Goal: Download file/media

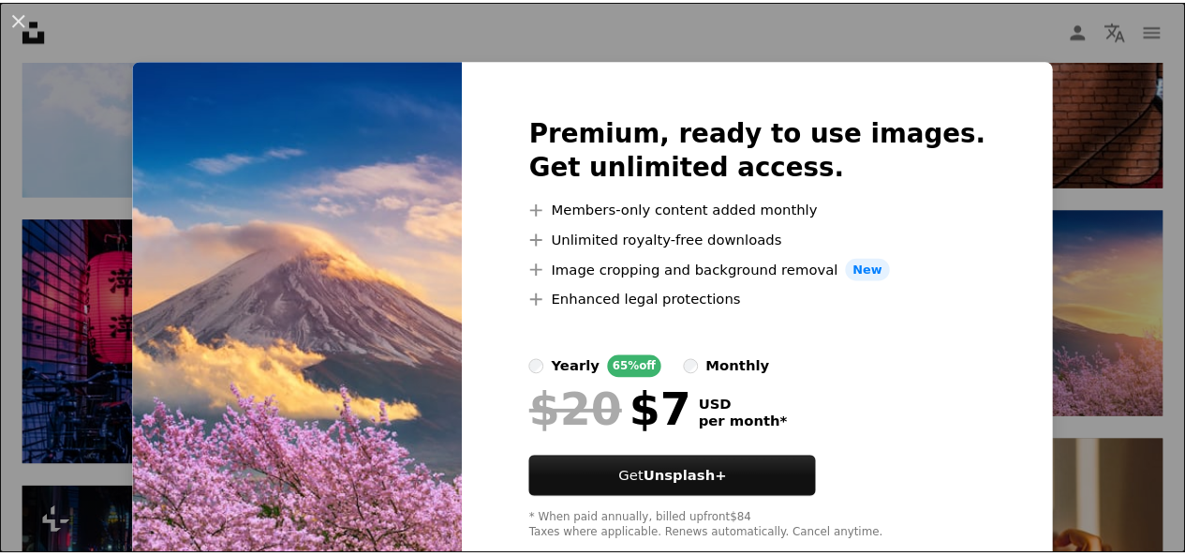
scroll to position [46, 0]
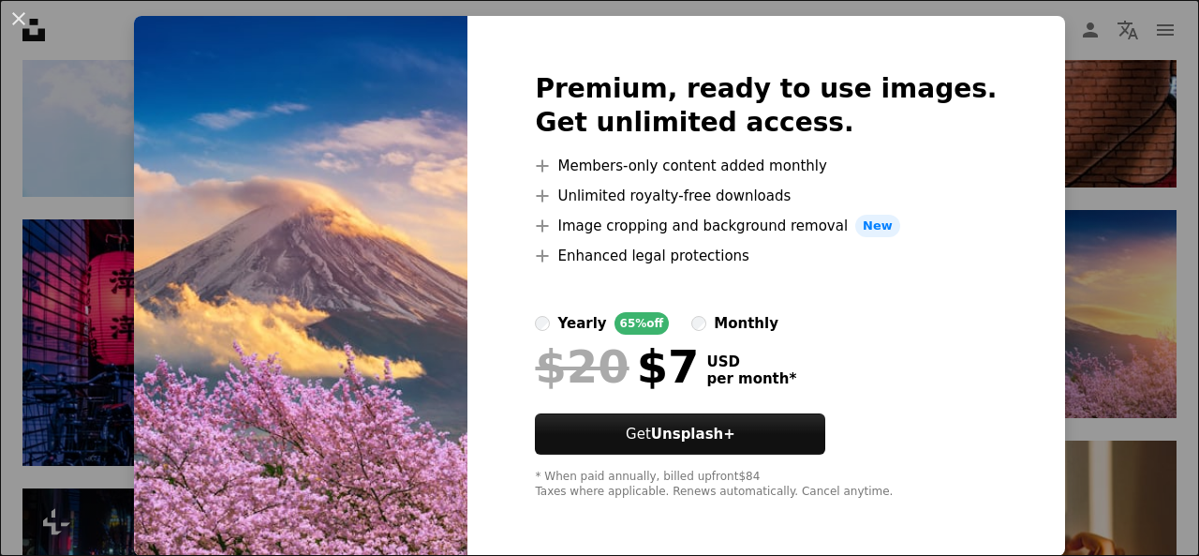
click at [1077, 211] on div "An X shape Premium, ready to use images. Get unlimited access. A plus sign Memb…" at bounding box center [599, 278] width 1199 height 556
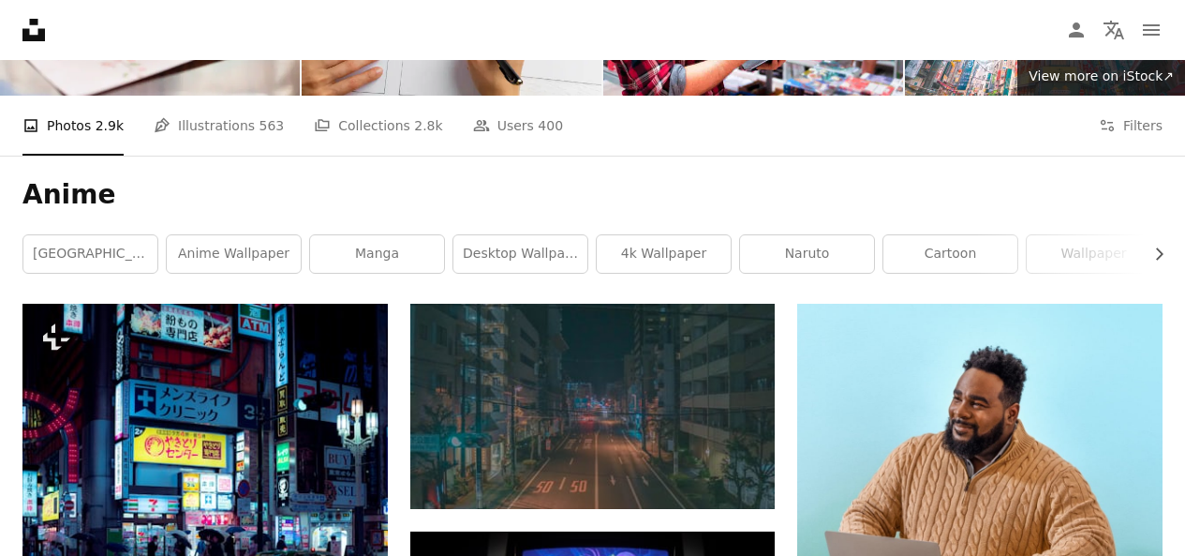
scroll to position [212, 0]
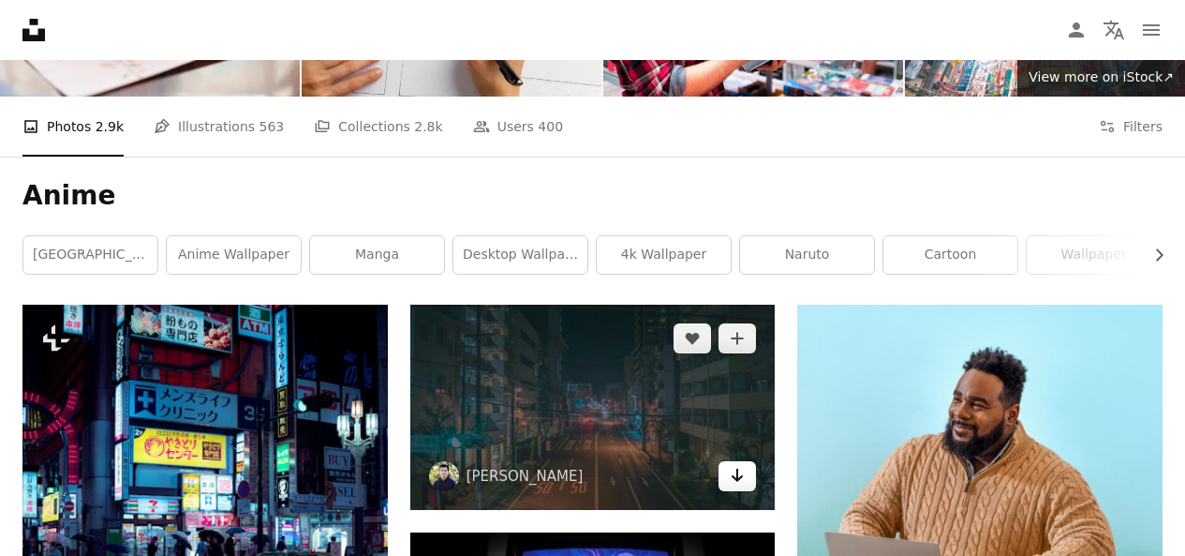
click at [732, 486] on icon "Arrow pointing down" at bounding box center [737, 475] width 15 height 22
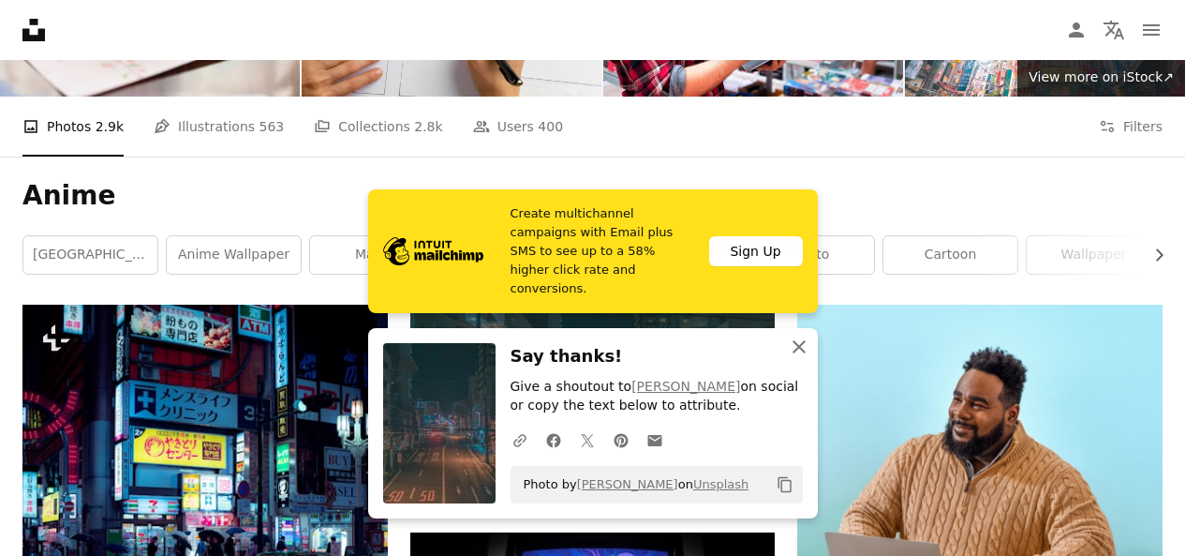
click at [796, 352] on icon "An X shape" at bounding box center [799, 346] width 22 height 22
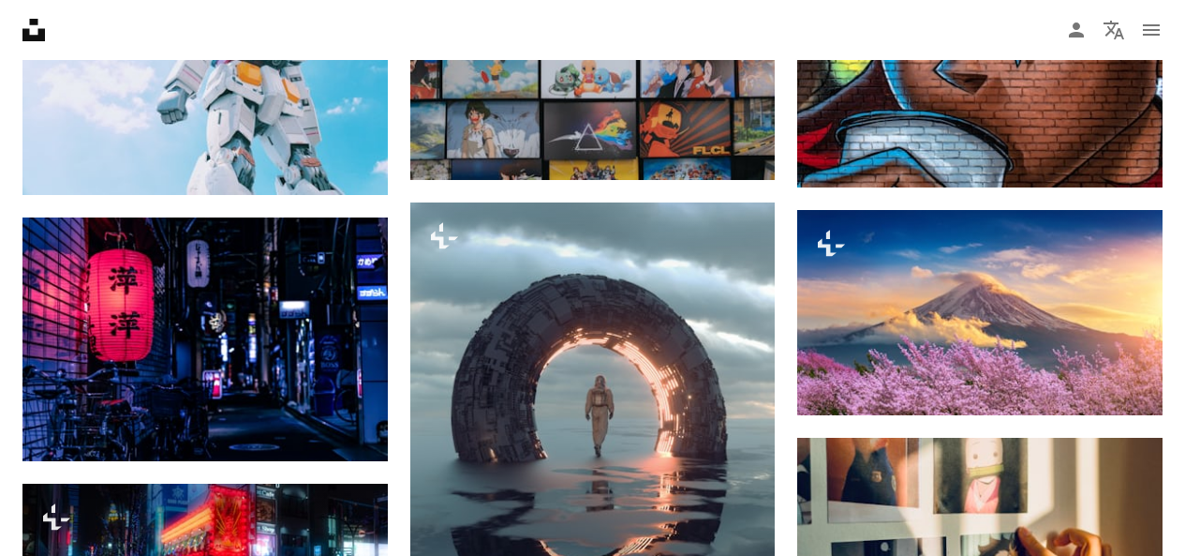
scroll to position [1076, 0]
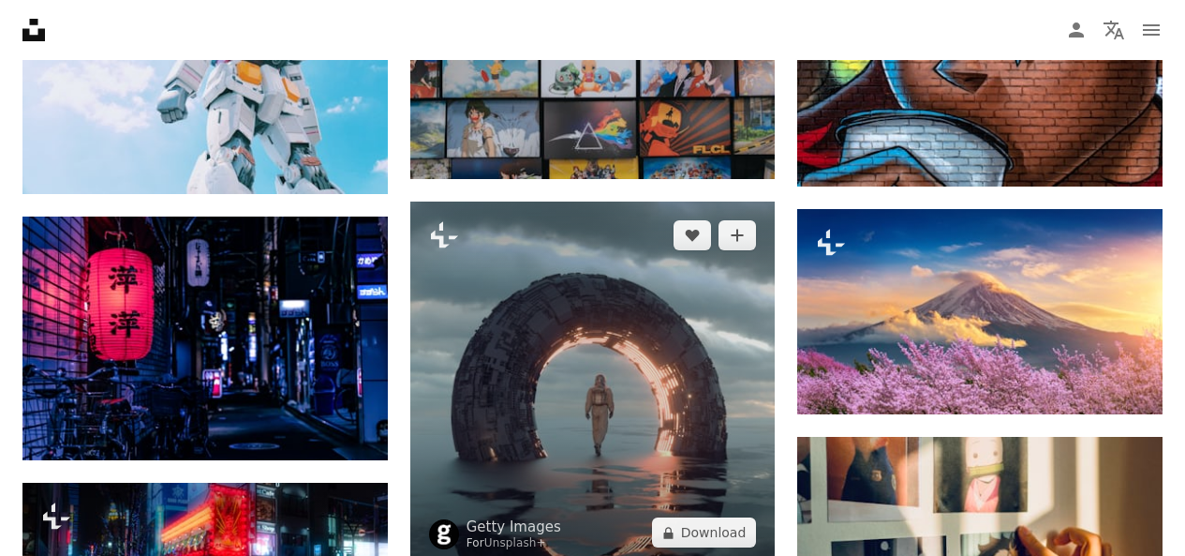
click at [438, 369] on img at bounding box center [592, 383] width 365 height 365
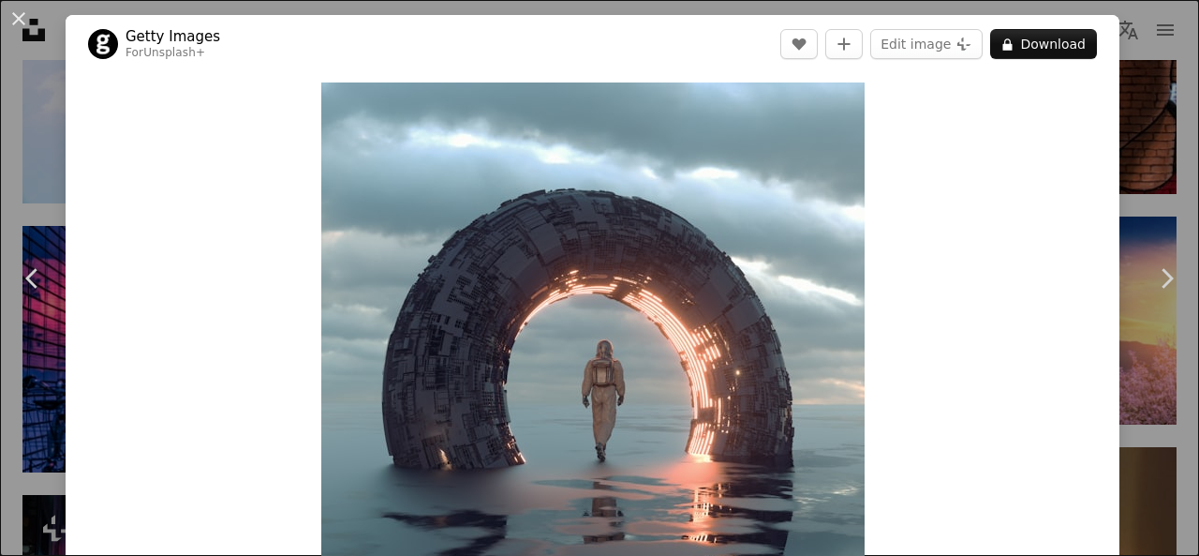
click at [1151, 141] on div "An X shape Chevron left Chevron right Getty Images For Unsplash+ A heart A plus…" at bounding box center [599, 278] width 1199 height 556
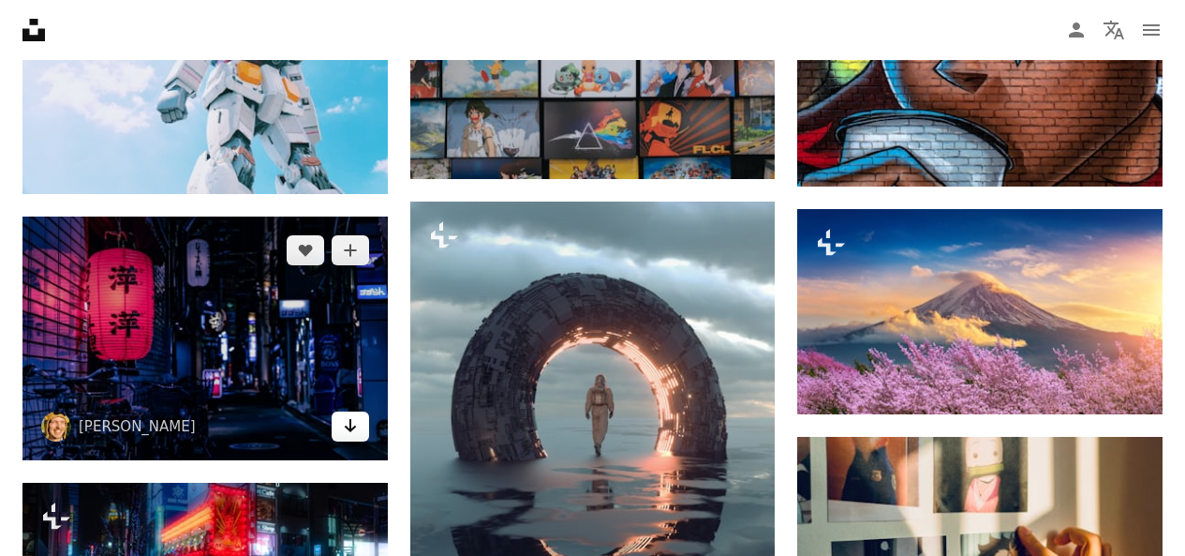
click at [349, 424] on icon "Download" at bounding box center [350, 425] width 12 height 13
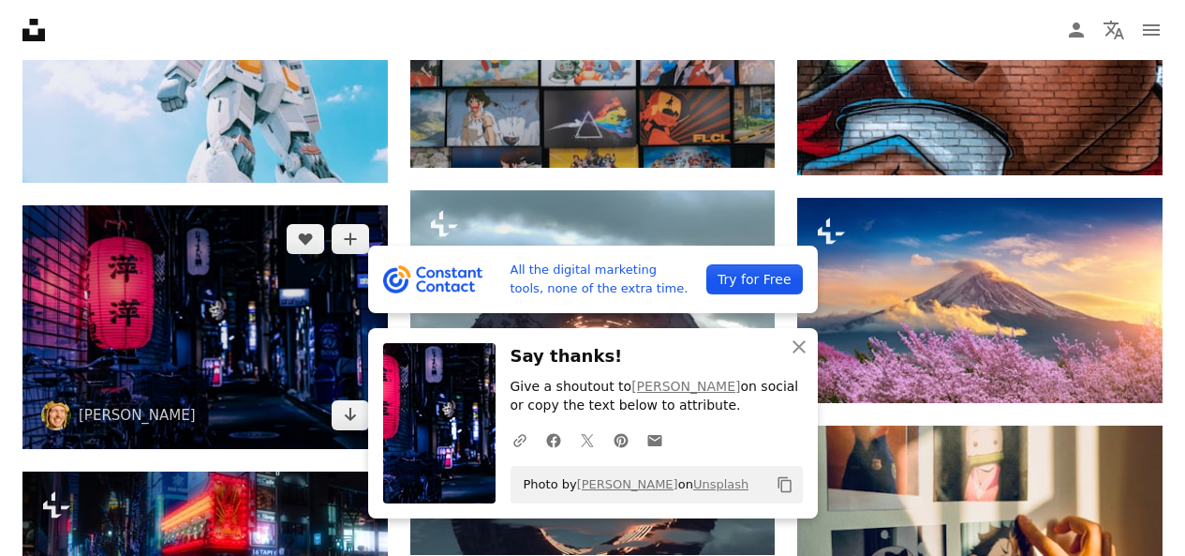
scroll to position [1089, 0]
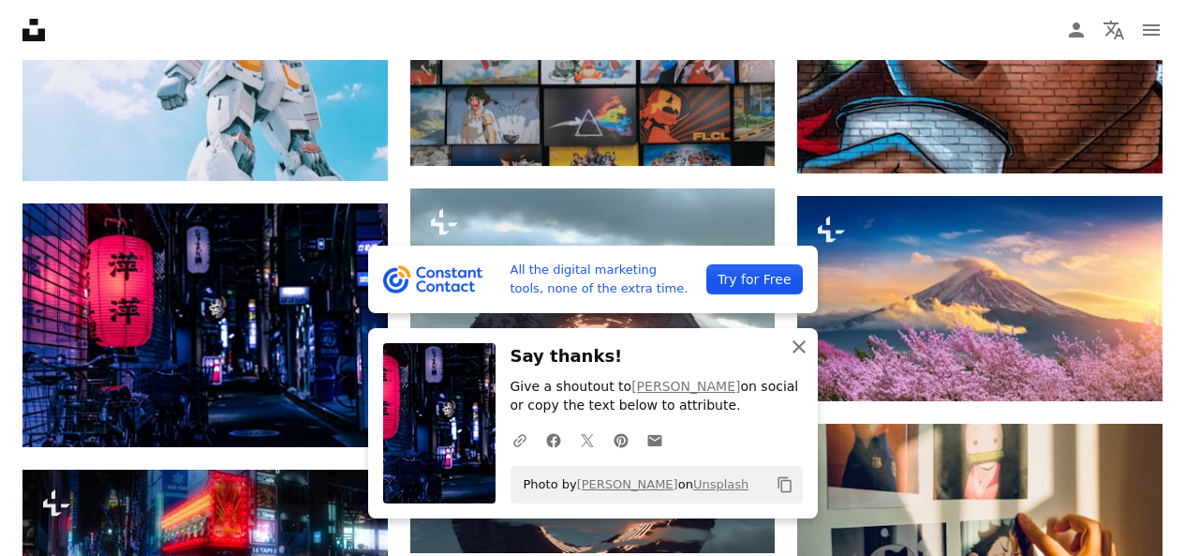
click at [793, 348] on icon "An X shape" at bounding box center [799, 346] width 22 height 22
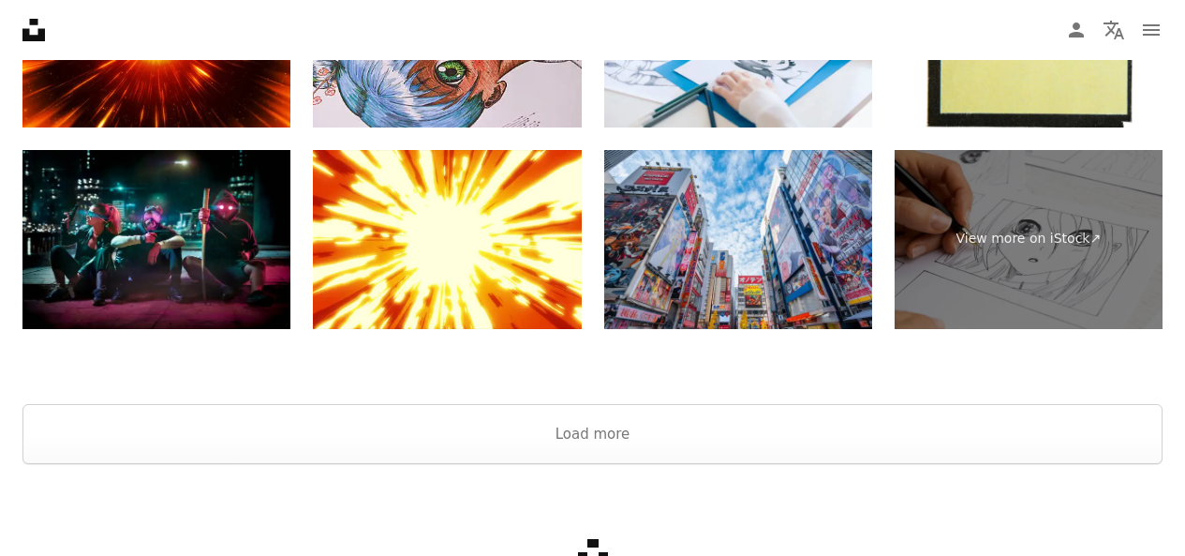
scroll to position [3504, 0]
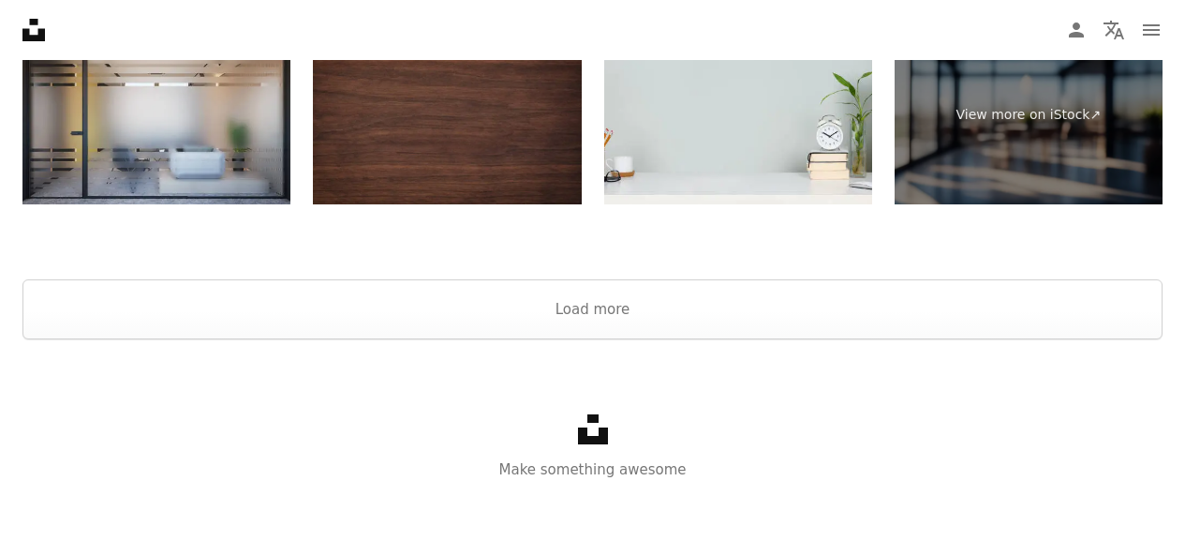
scroll to position [231, 0]
